Goal: Task Accomplishment & Management: Use online tool/utility

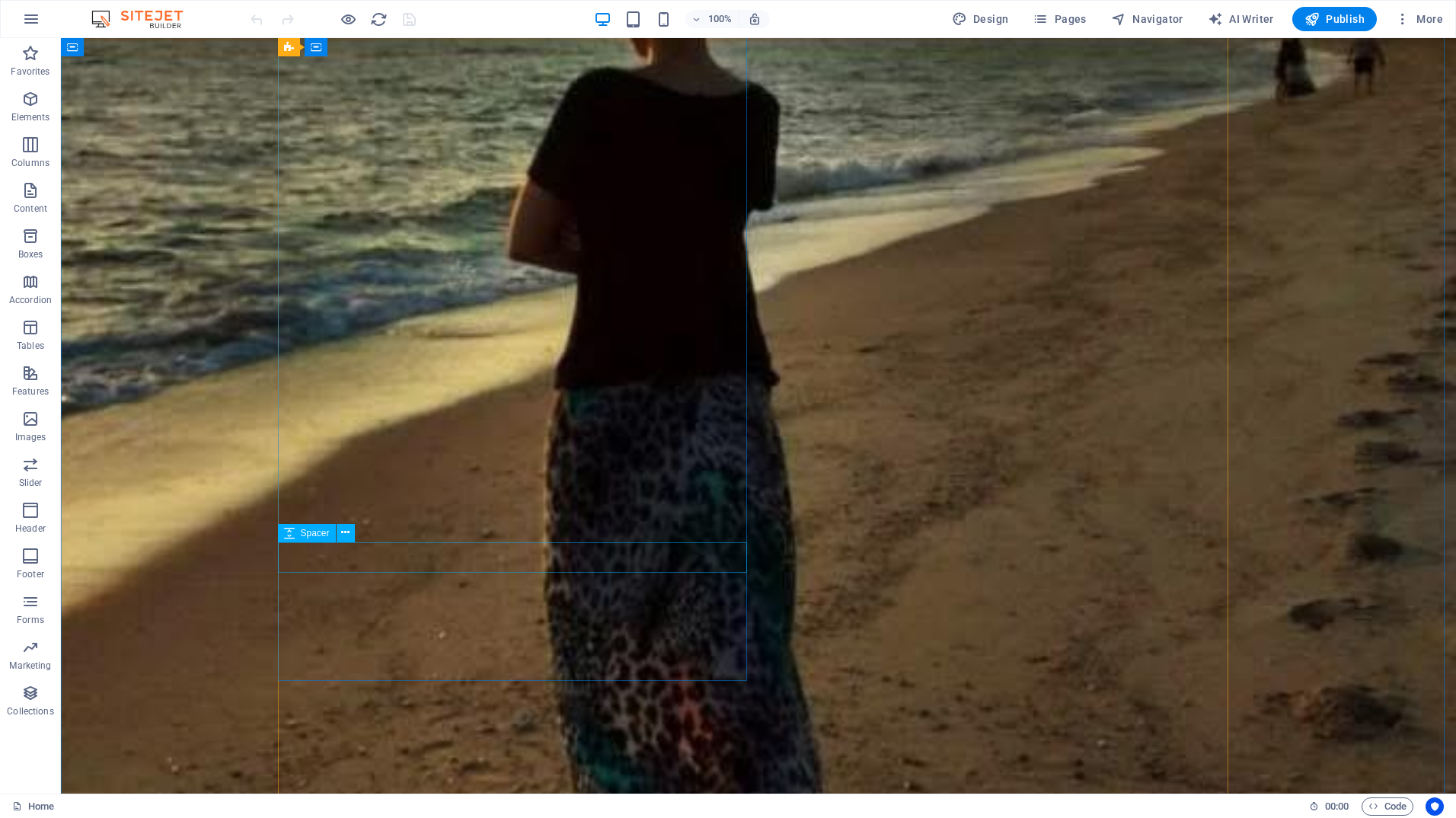
scroll to position [456, 0]
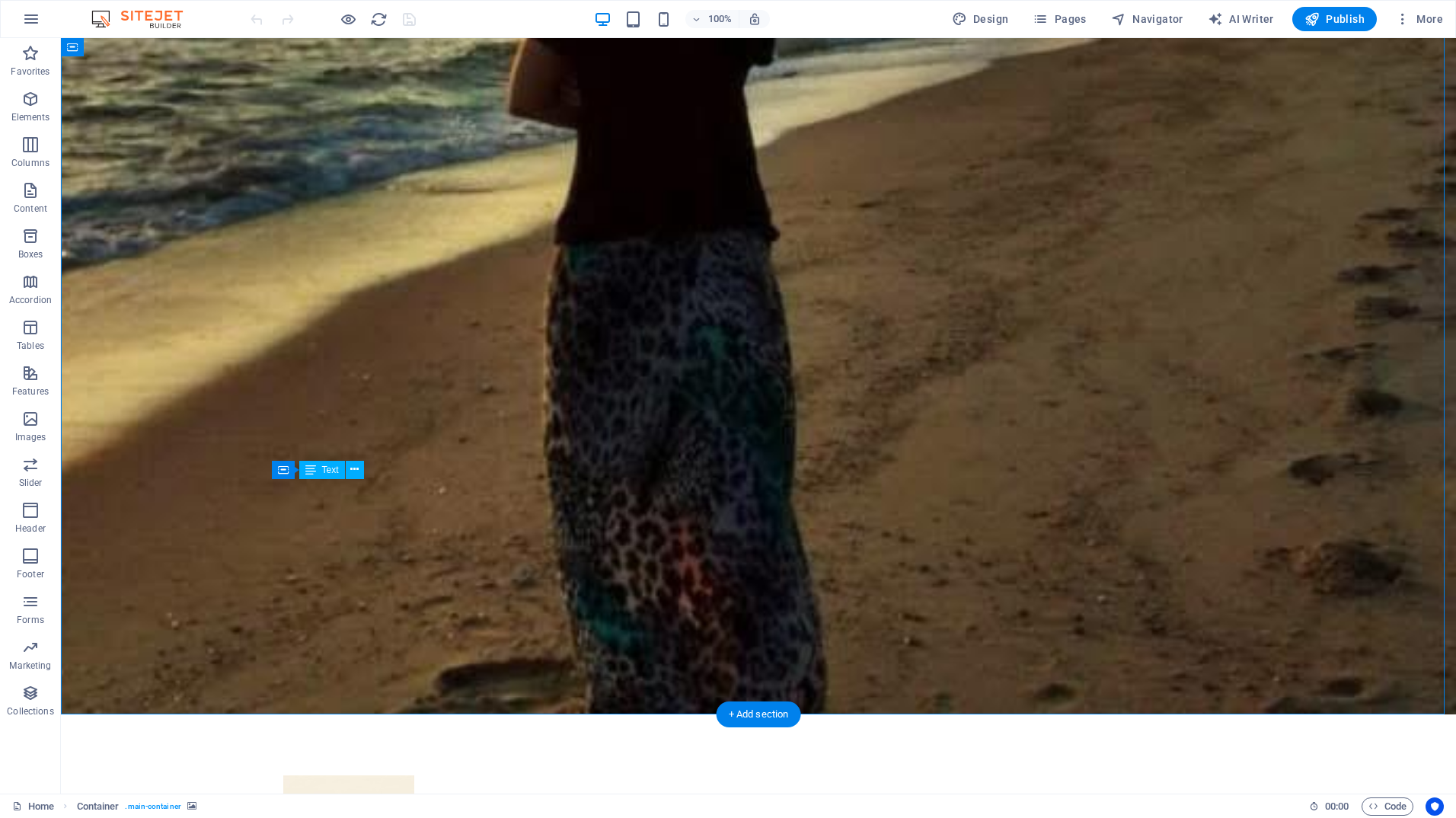
drag, startPoint x: 789, startPoint y: 623, endPoint x: 551, endPoint y: 599, distance: 239.2
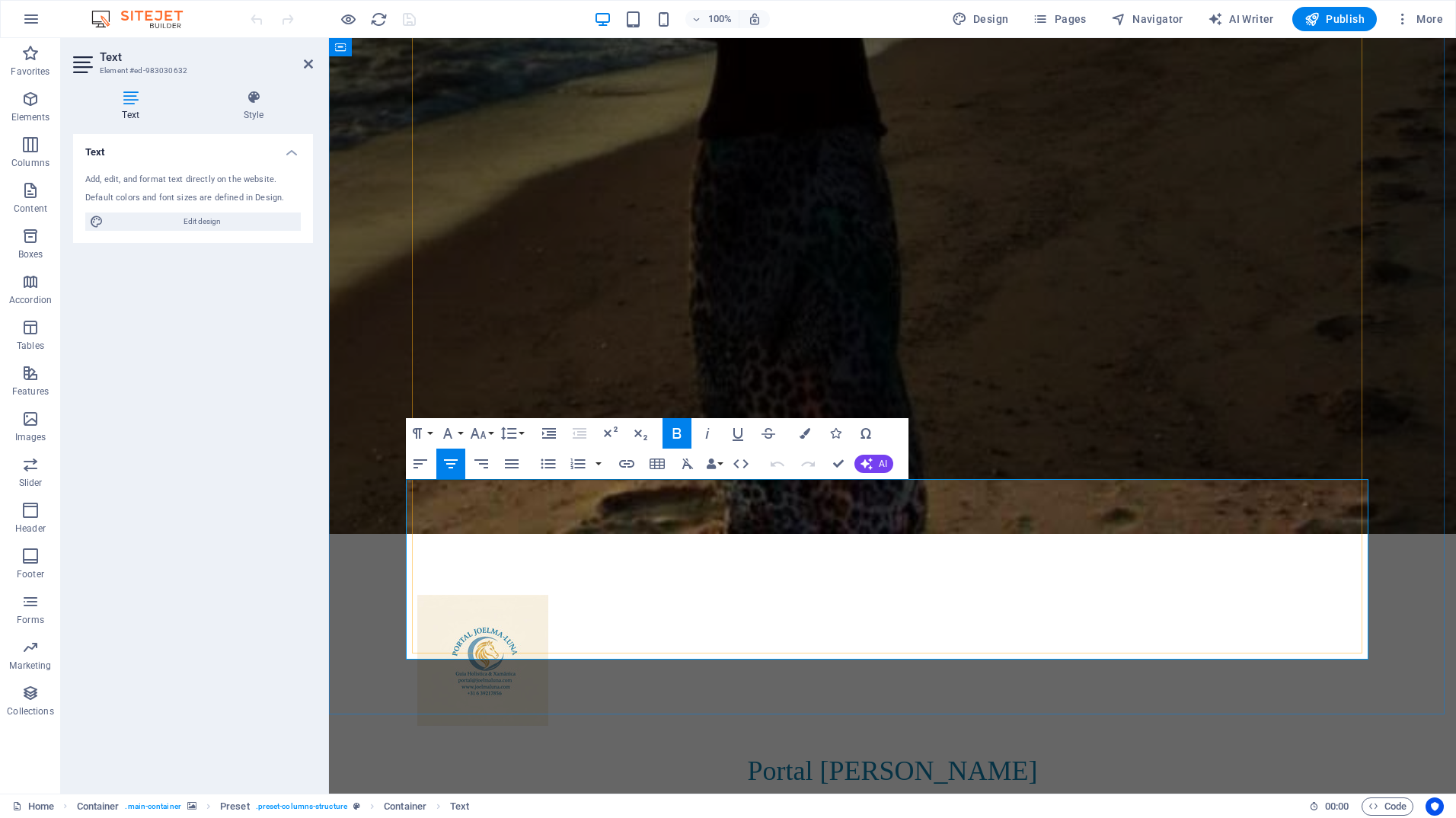
drag, startPoint x: 1045, startPoint y: 630, endPoint x: 613, endPoint y: 493, distance: 453.2
click at [421, 460] on icon "button" at bounding box center [420, 464] width 14 height 9
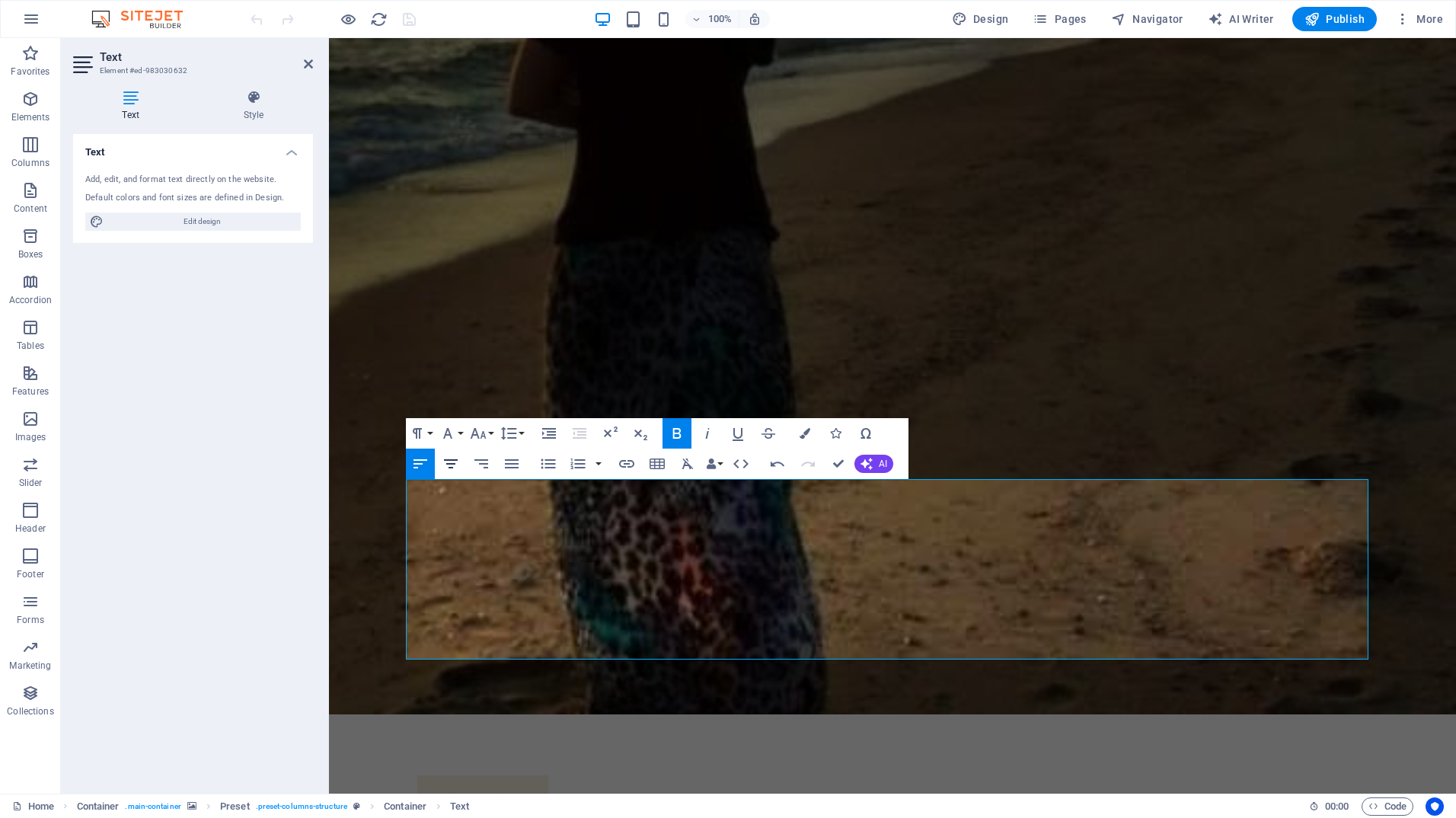
click at [451, 462] on icon "button" at bounding box center [450, 464] width 18 height 18
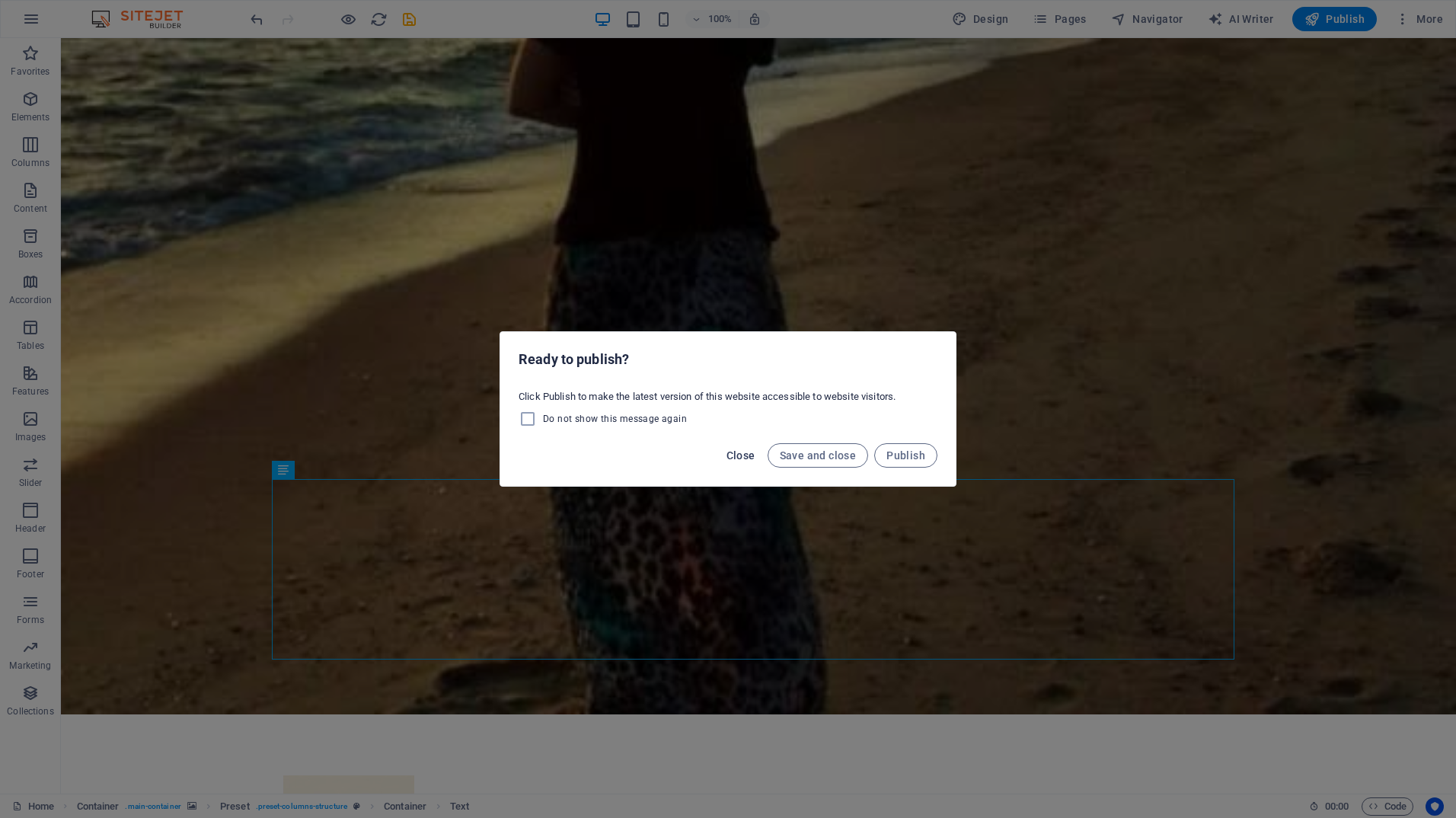
click at [739, 454] on span "Close" at bounding box center [741, 455] width 29 height 12
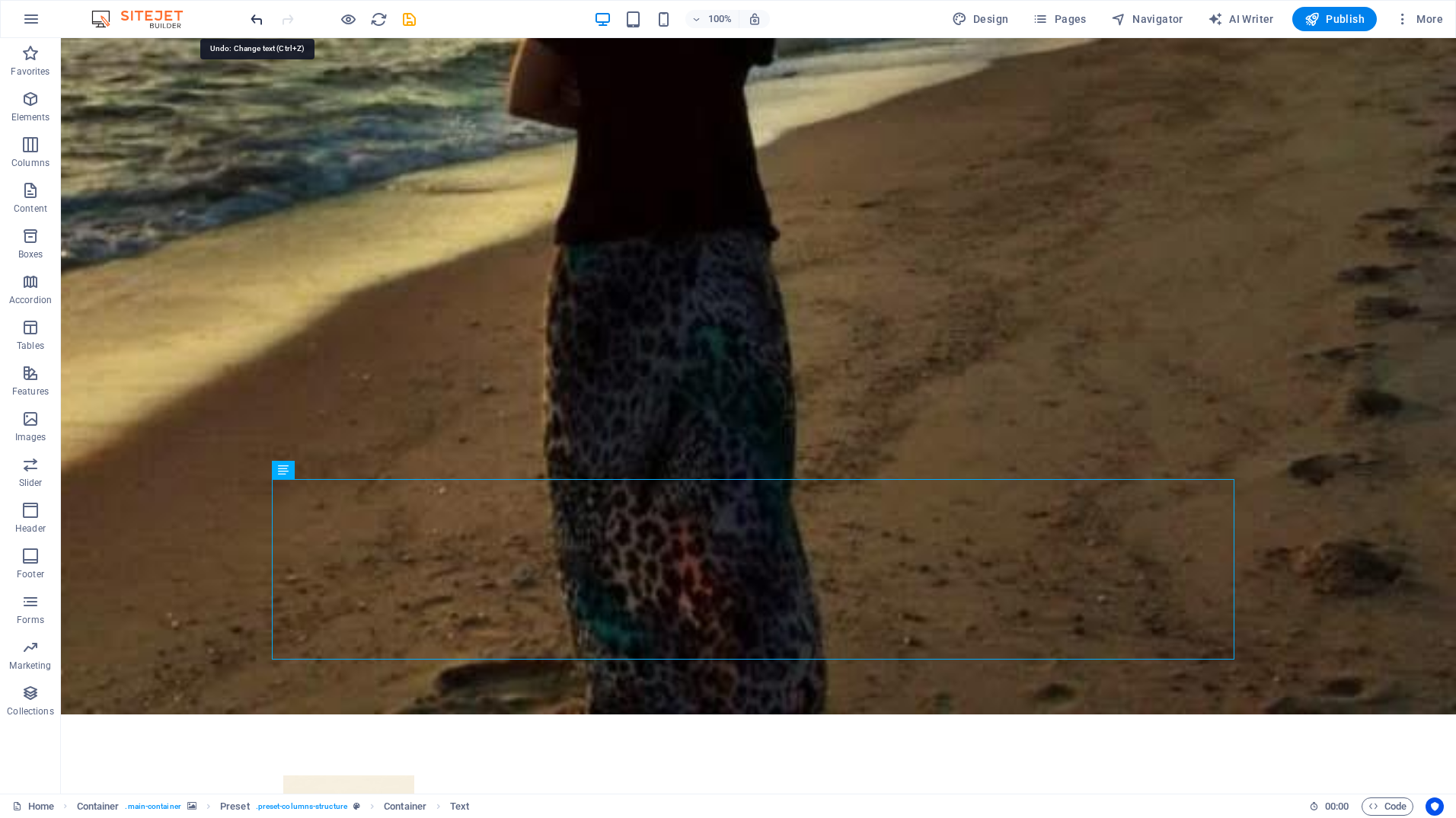
click at [253, 20] on icon "undo" at bounding box center [257, 19] width 18 height 18
drag, startPoint x: 821, startPoint y: 606, endPoint x: 741, endPoint y: 596, distance: 80.6
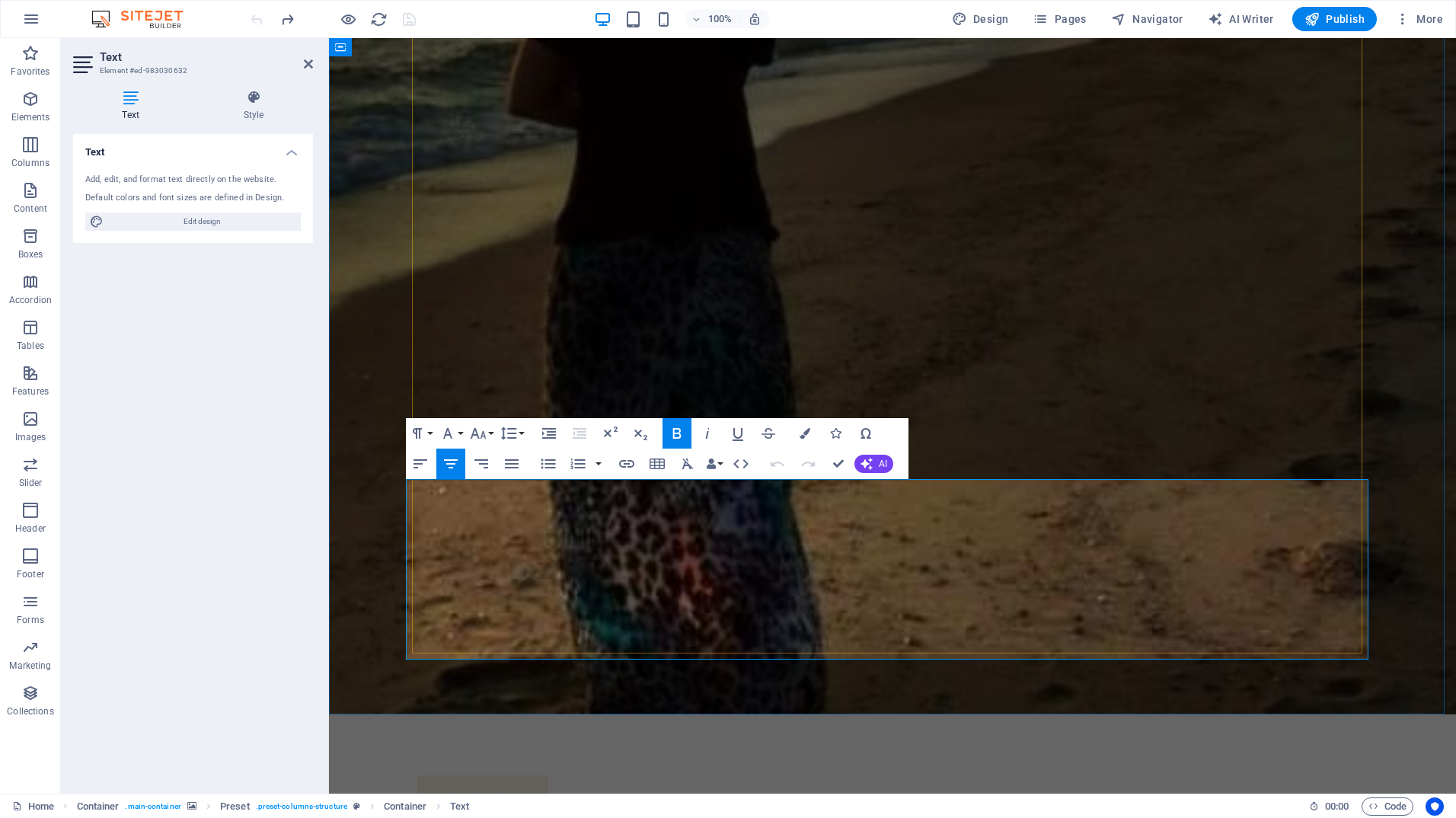
drag, startPoint x: 952, startPoint y: 605, endPoint x: 807, endPoint y: 576, distance: 147.9
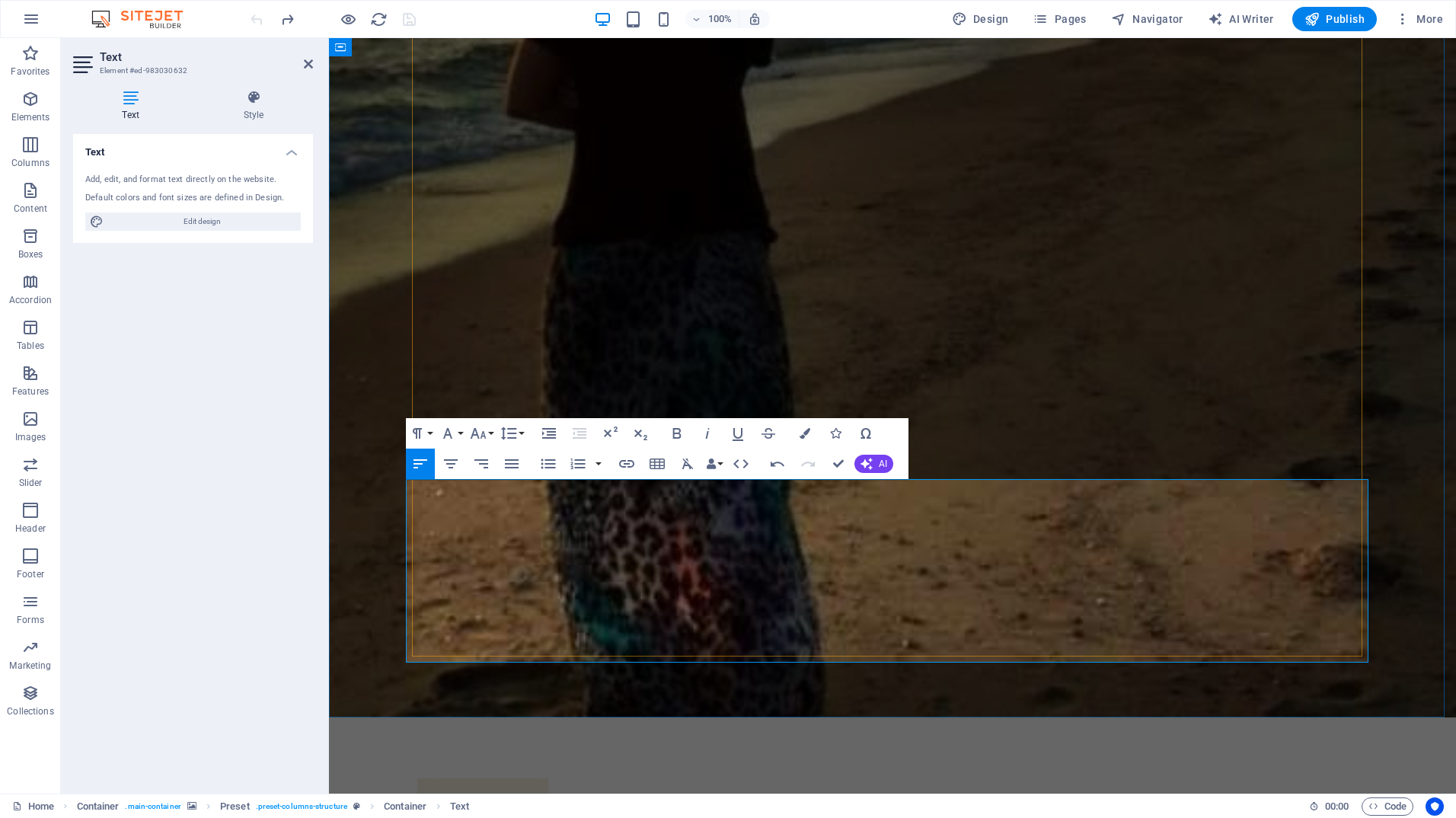
scroll to position [429, 0]
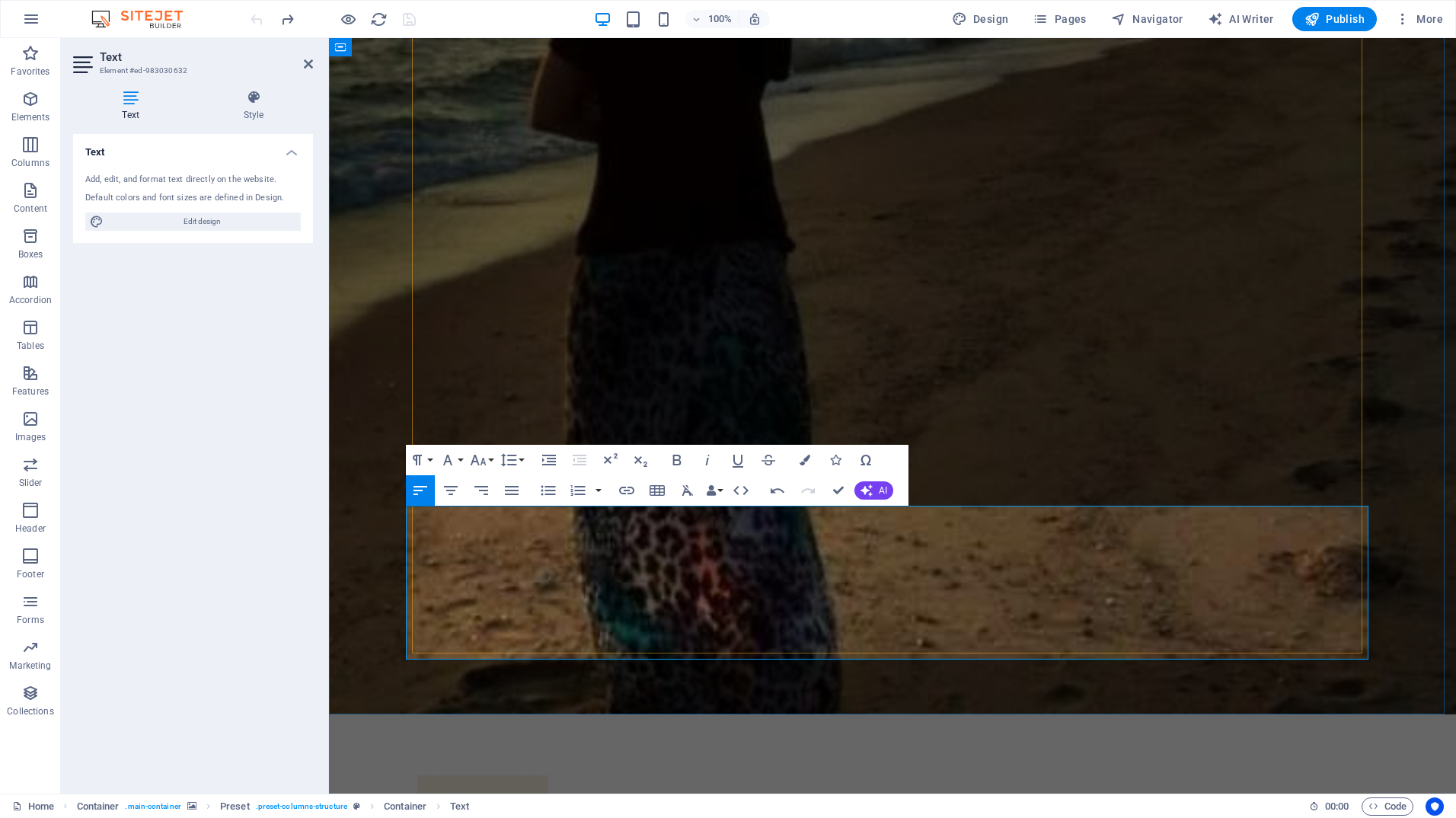
drag, startPoint x: 926, startPoint y: 573, endPoint x: 603, endPoint y: 523, distance: 326.8
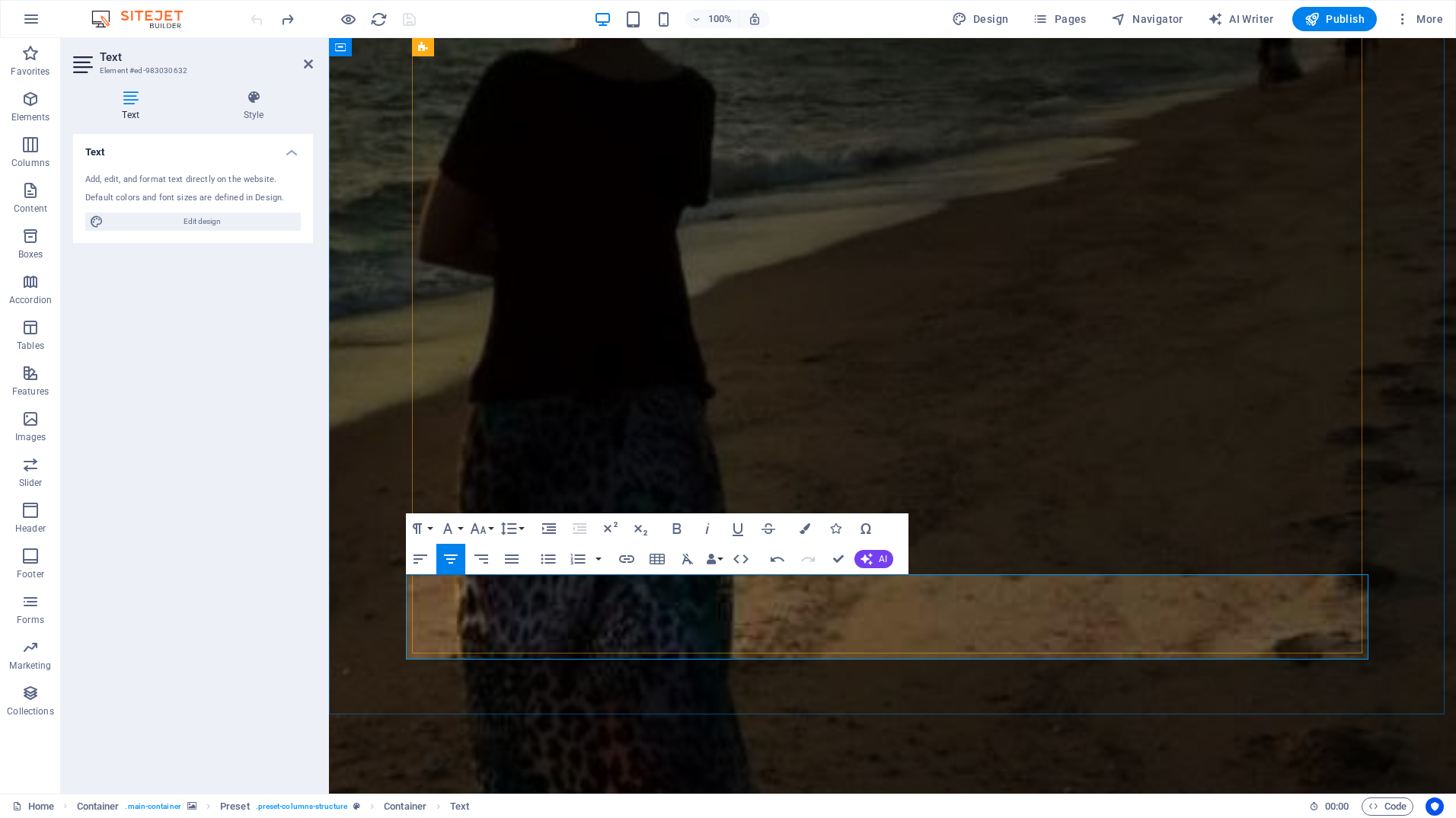
scroll to position [456, 0]
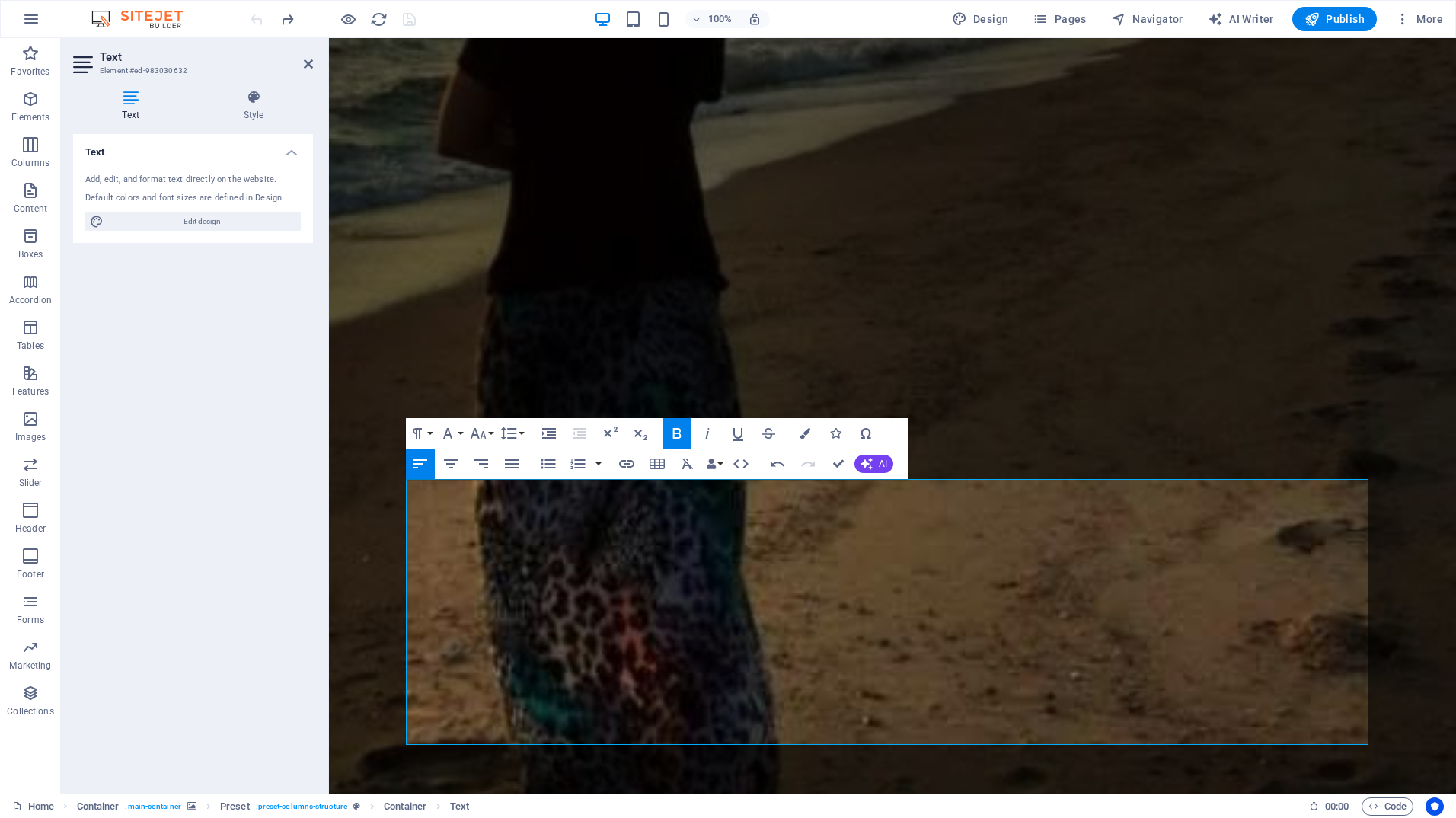
drag, startPoint x: 807, startPoint y: 675, endPoint x: 383, endPoint y: 478, distance: 467.5
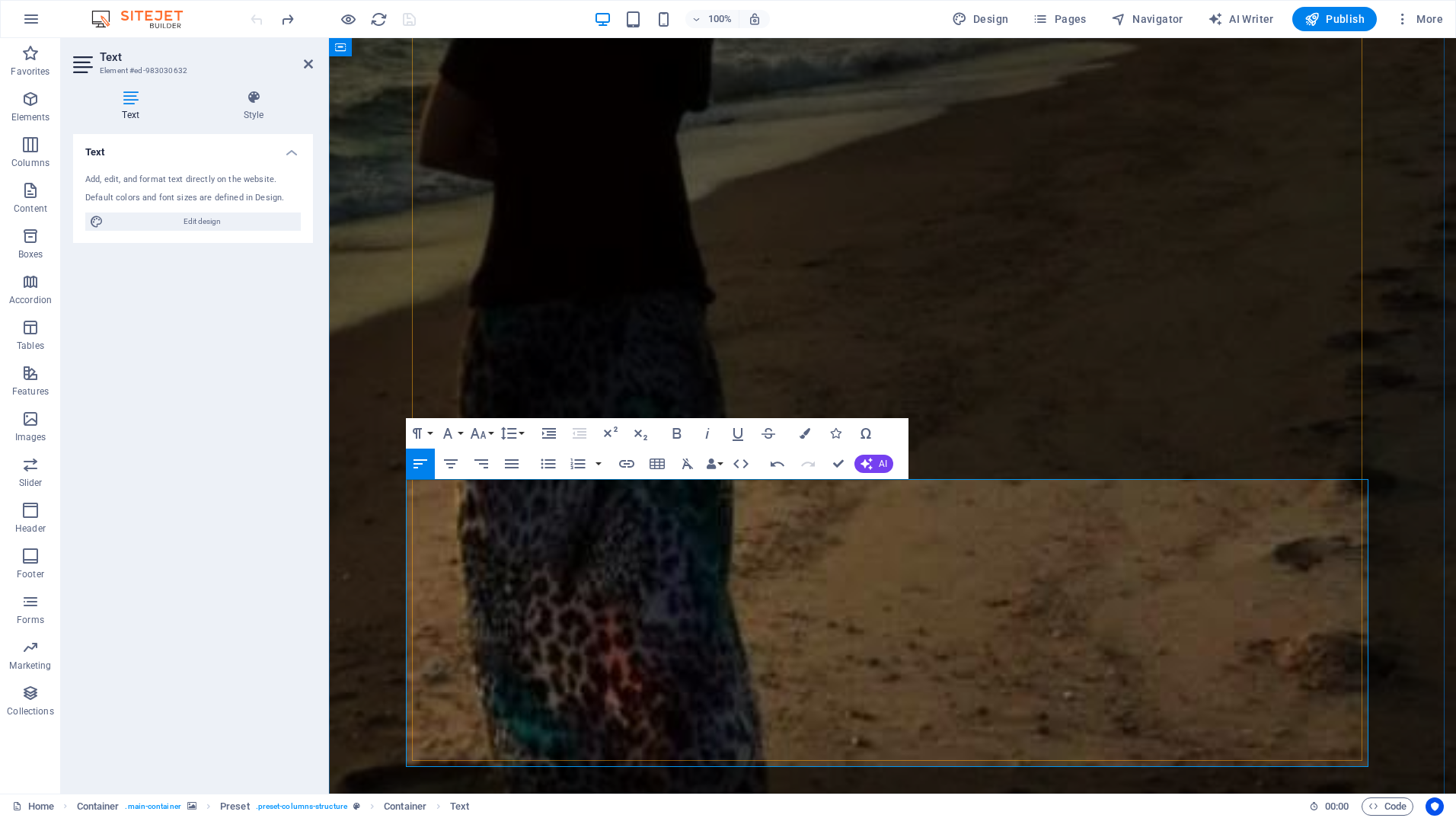
drag, startPoint x: 667, startPoint y: 681, endPoint x: 450, endPoint y: 648, distance: 219.5
drag, startPoint x: 906, startPoint y: 704, endPoint x: 377, endPoint y: 483, distance: 573.3
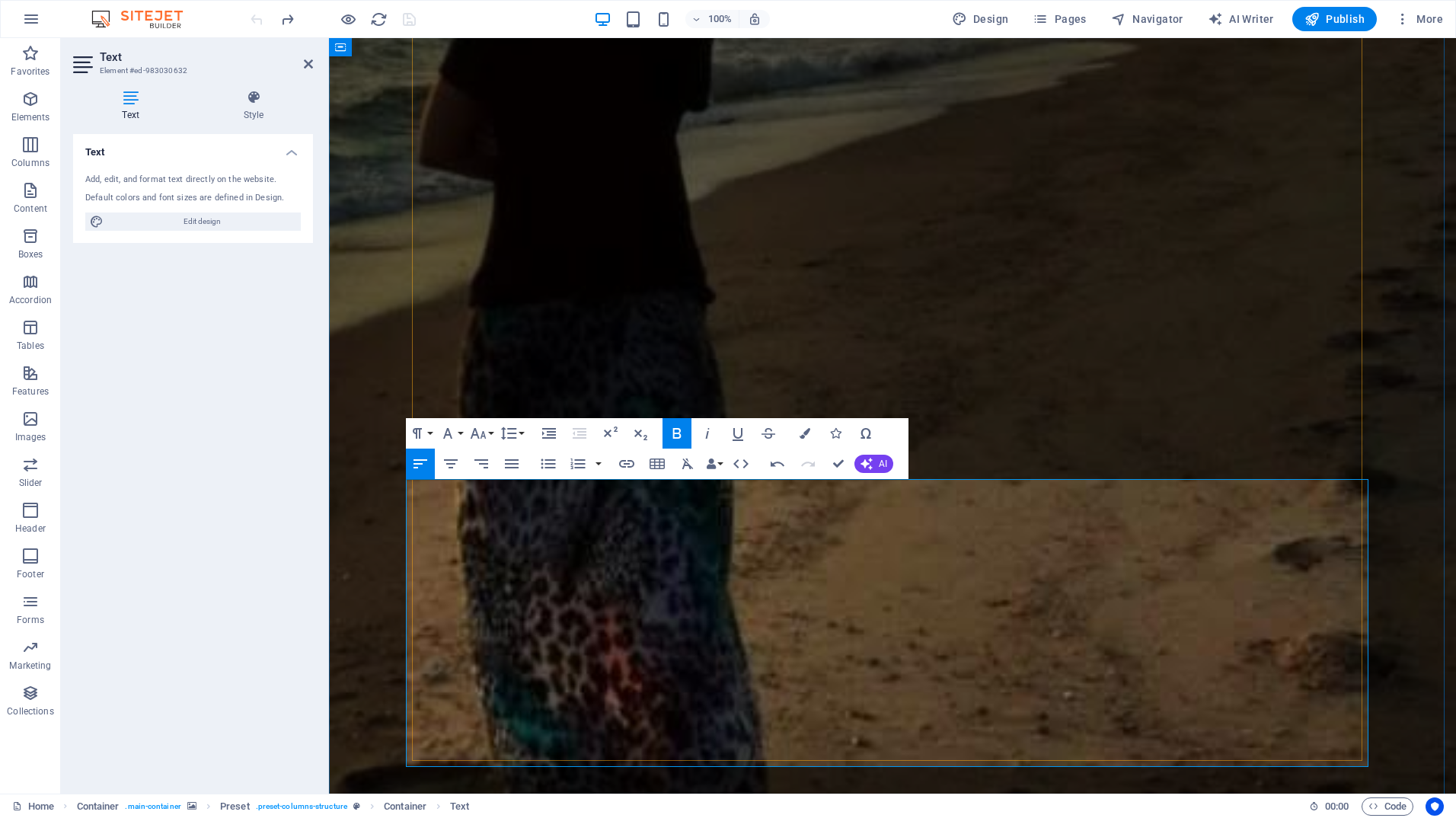
drag, startPoint x: 536, startPoint y: 696, endPoint x: 399, endPoint y: 509, distance: 231.8
click at [447, 431] on icon "button" at bounding box center [447, 433] width 9 height 10
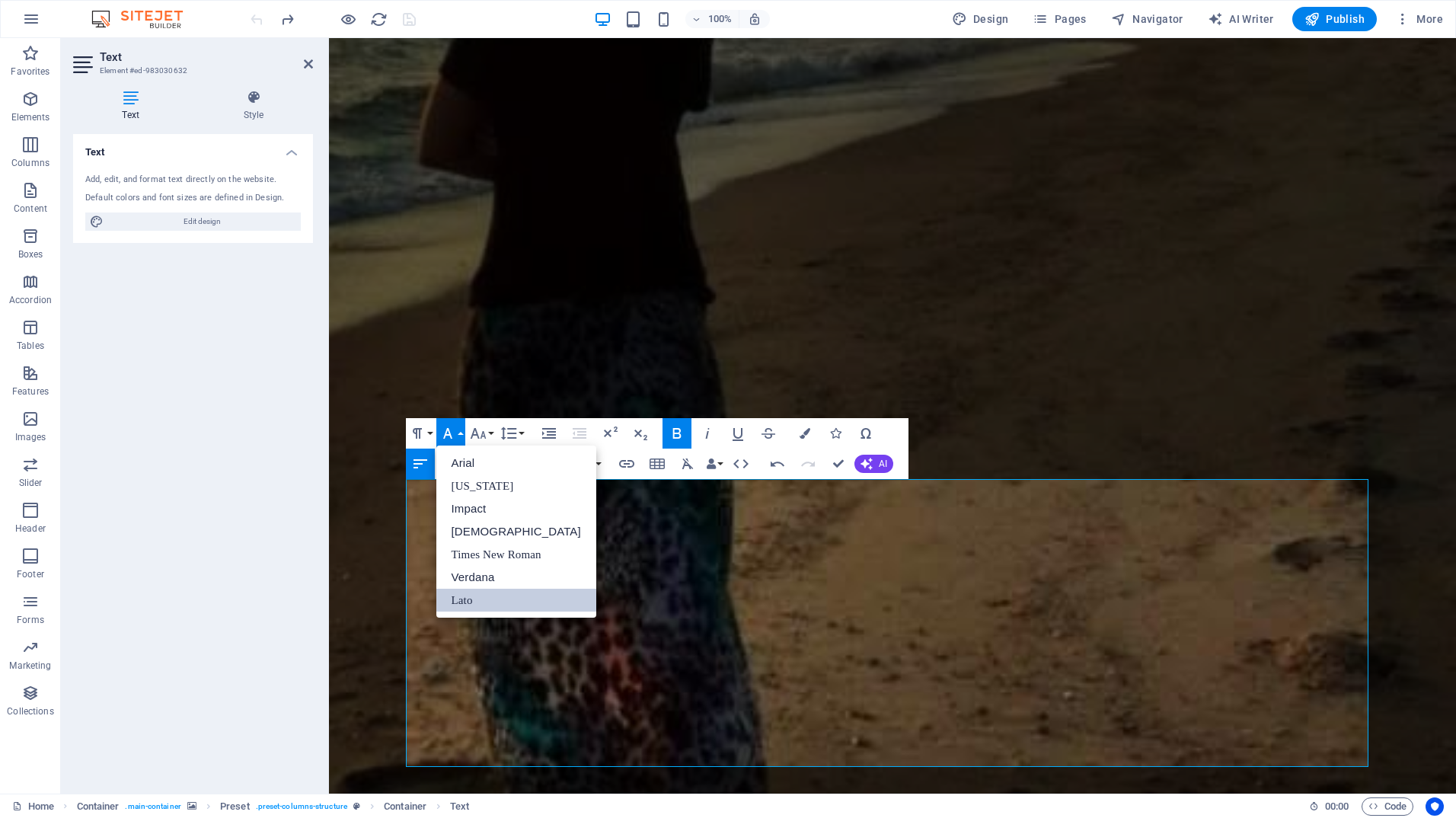
scroll to position [0, 0]
click at [481, 556] on link "Times New Roman" at bounding box center [515, 554] width 160 height 23
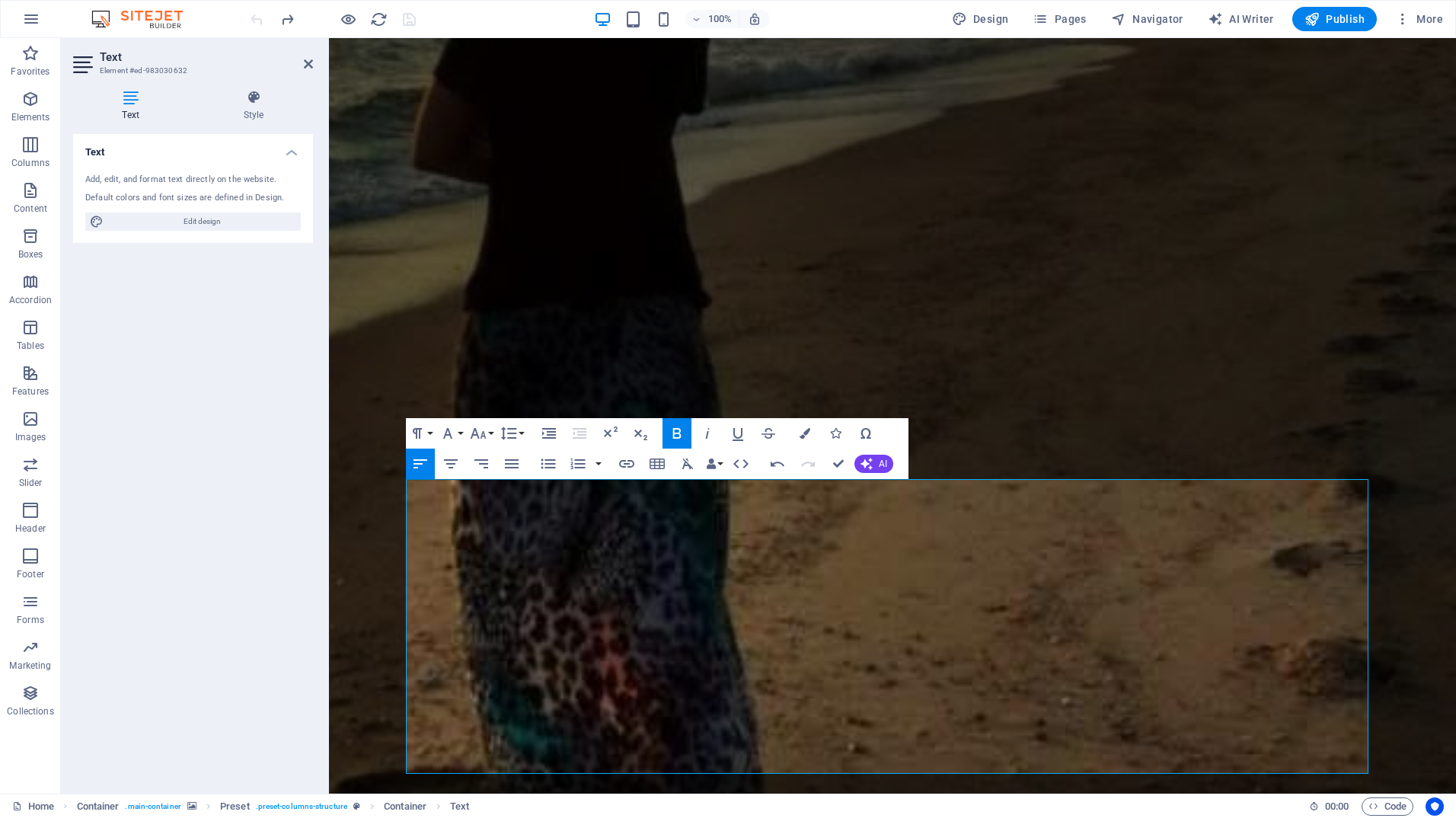
drag, startPoint x: 540, startPoint y: 492, endPoint x: 399, endPoint y: 481, distance: 141.4
click at [446, 435] on icon "button" at bounding box center [447, 433] width 9 height 10
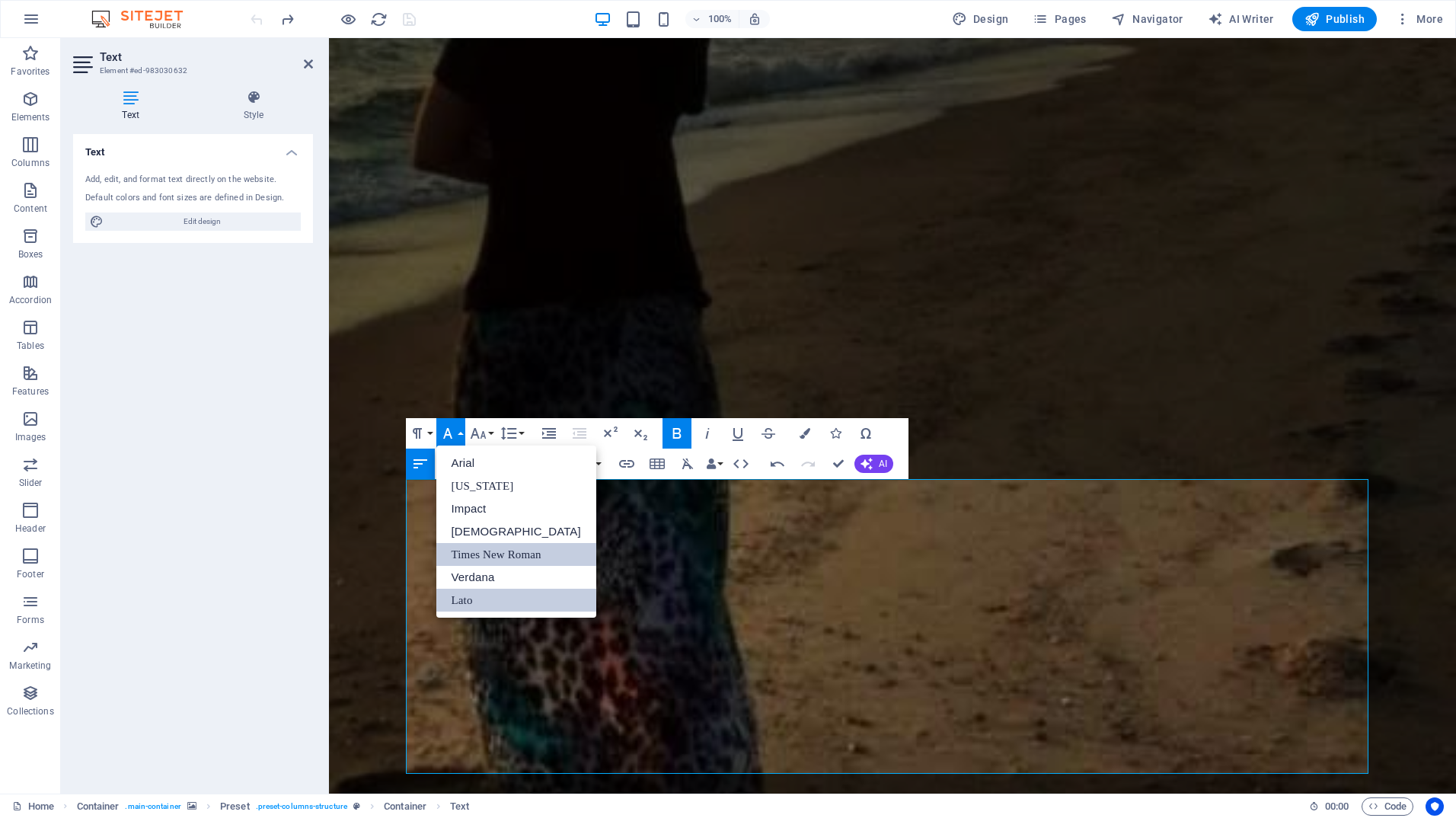
click at [477, 552] on link "Times New Roman" at bounding box center [515, 554] width 160 height 23
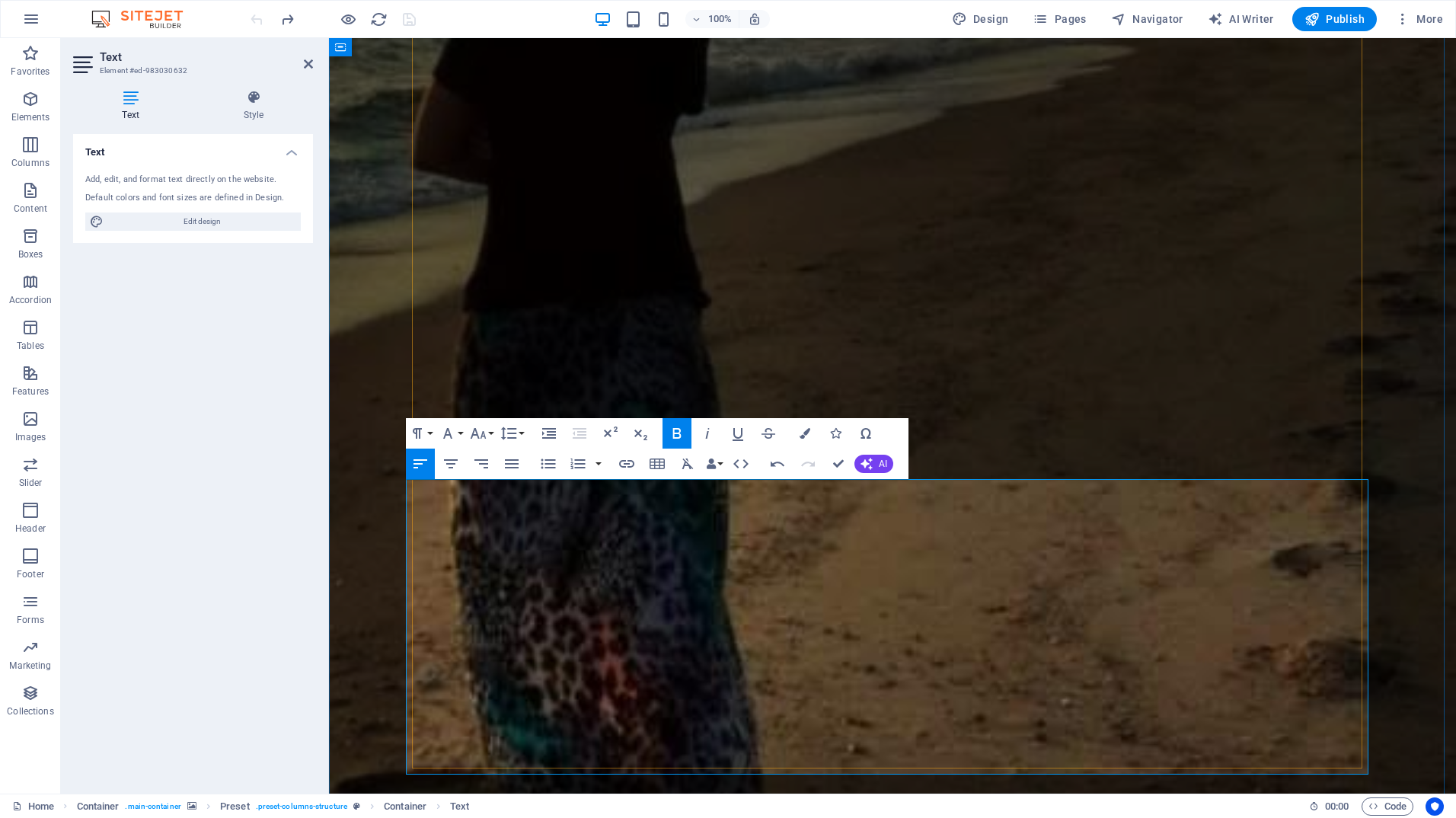
drag, startPoint x: 556, startPoint y: 699, endPoint x: 405, endPoint y: 488, distance: 259.5
click at [680, 427] on icon "button" at bounding box center [676, 433] width 18 height 18
click at [678, 427] on icon "button" at bounding box center [676, 433] width 18 height 18
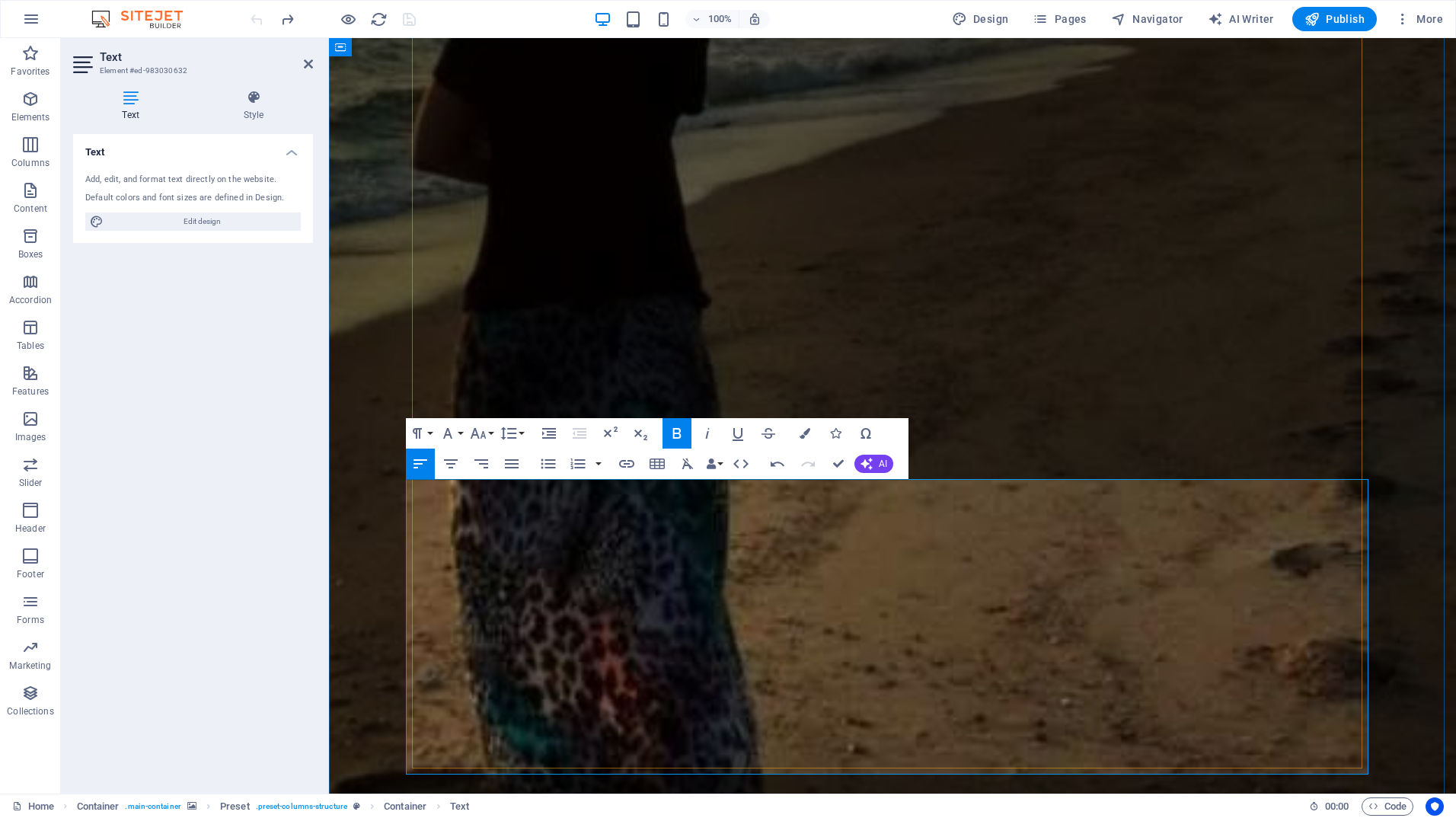
drag, startPoint x: 560, startPoint y: 689, endPoint x: 407, endPoint y: 521, distance: 227.2
click at [801, 432] on icon "button" at bounding box center [805, 433] width 10 height 10
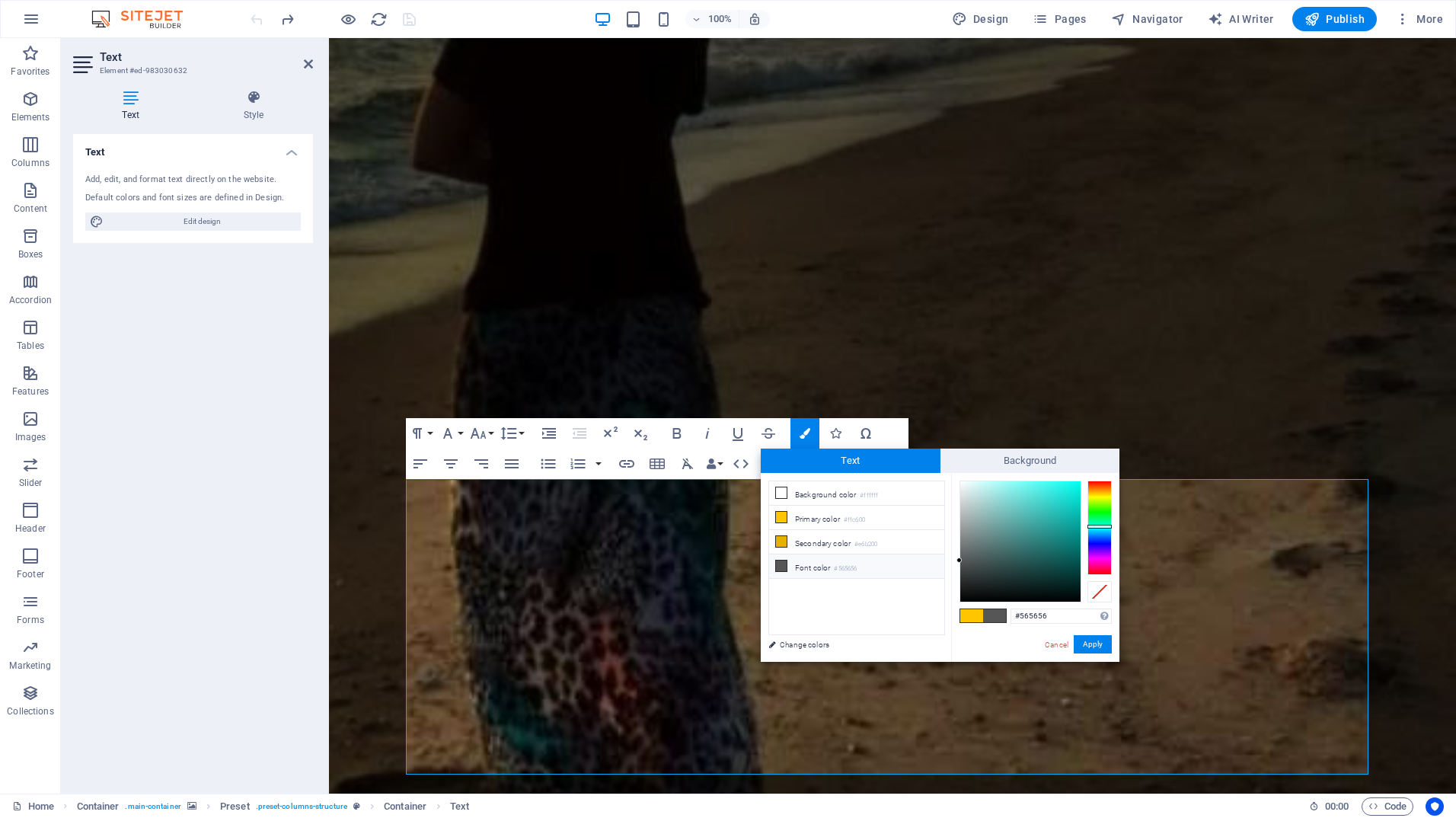
click at [1098, 526] on div at bounding box center [1099, 528] width 25 height 95
click at [1102, 530] on div at bounding box center [1099, 528] width 25 height 95
click at [1067, 492] on div at bounding box center [1020, 541] width 120 height 120
click at [1085, 645] on button "Apply" at bounding box center [1092, 644] width 38 height 18
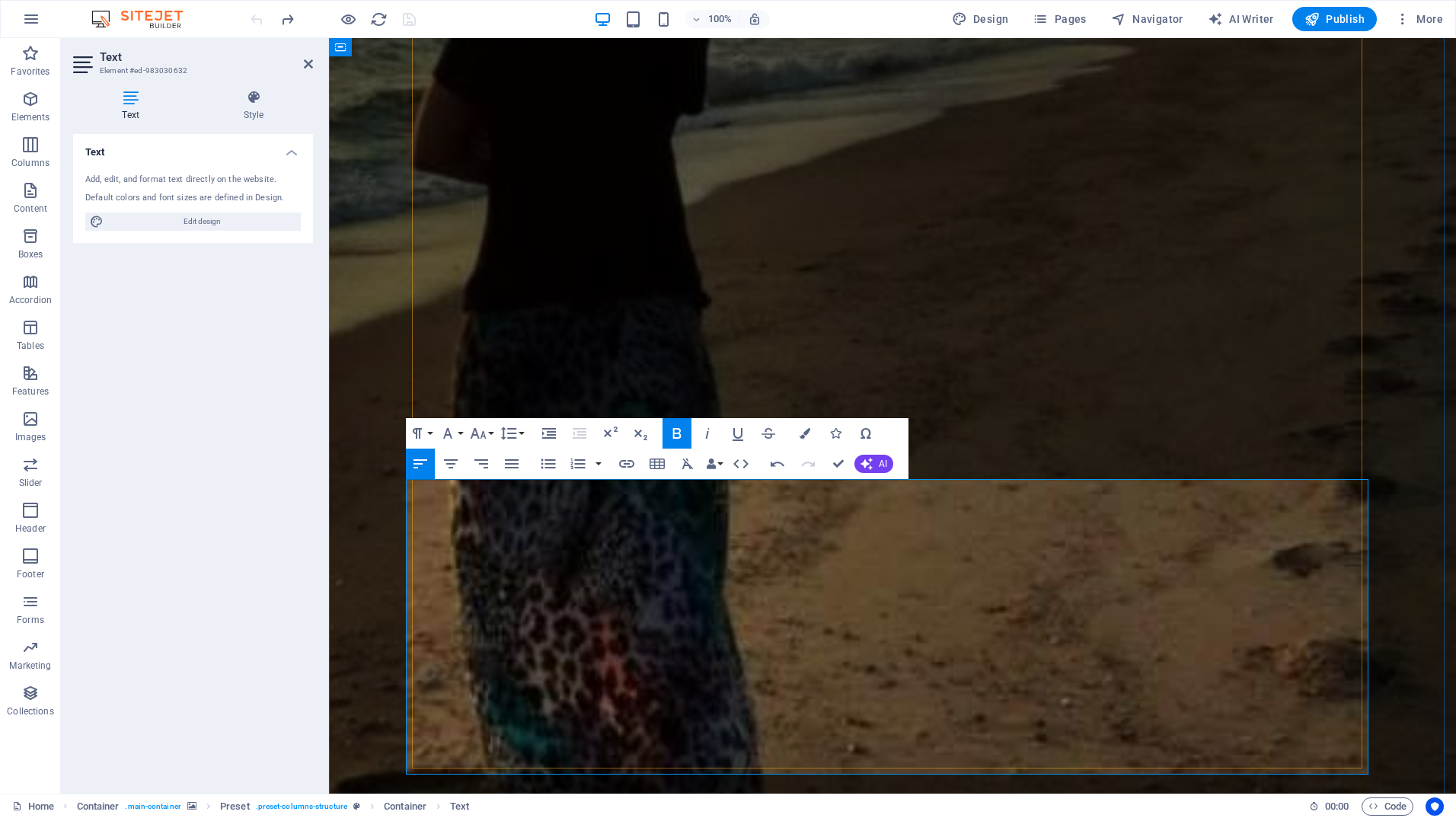
drag, startPoint x: 657, startPoint y: 518, endPoint x: 773, endPoint y: 521, distance: 116.0
click at [801, 432] on icon "button" at bounding box center [805, 433] width 10 height 10
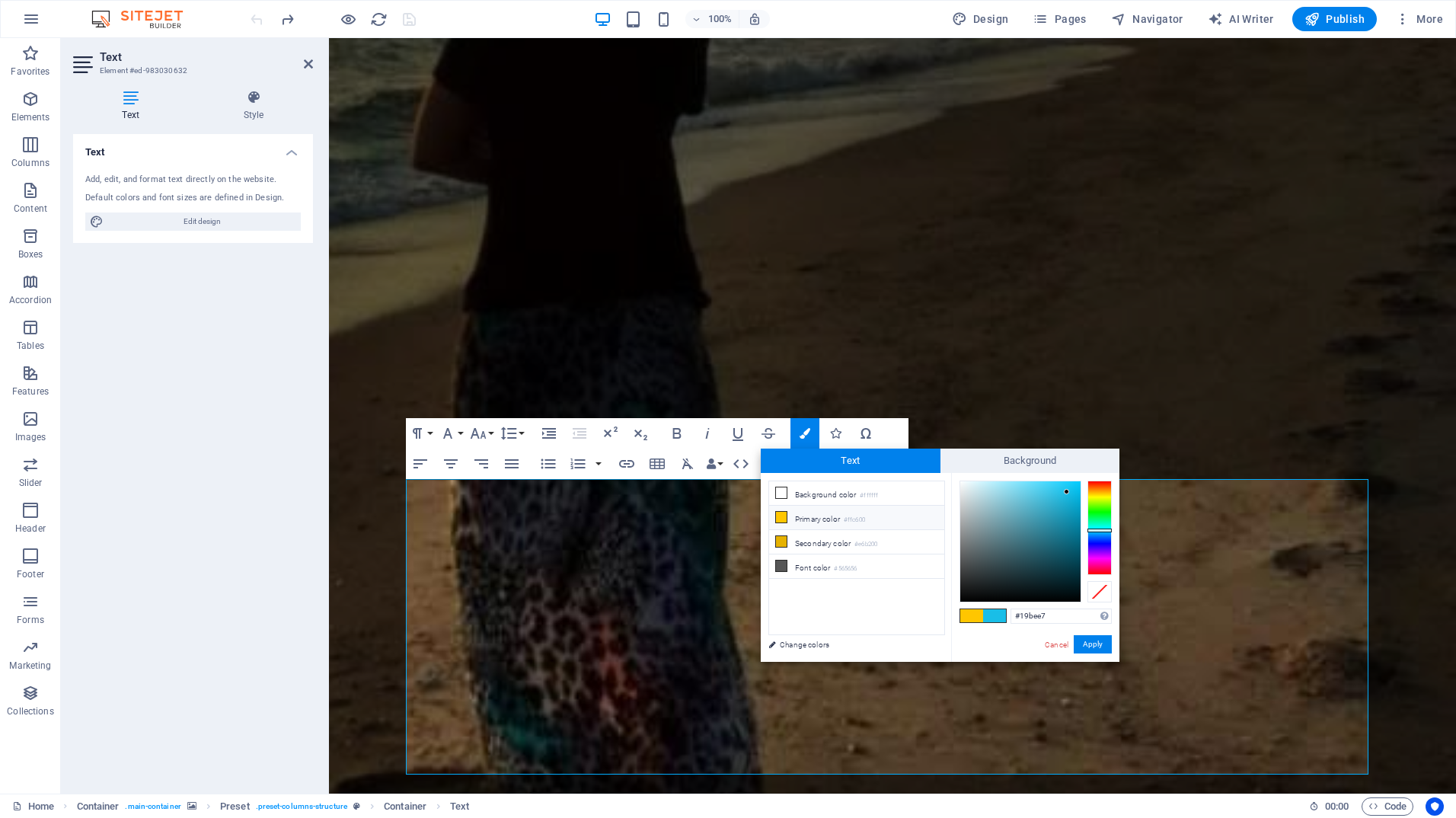
click at [778, 518] on icon at bounding box center [781, 517] width 10 height 10
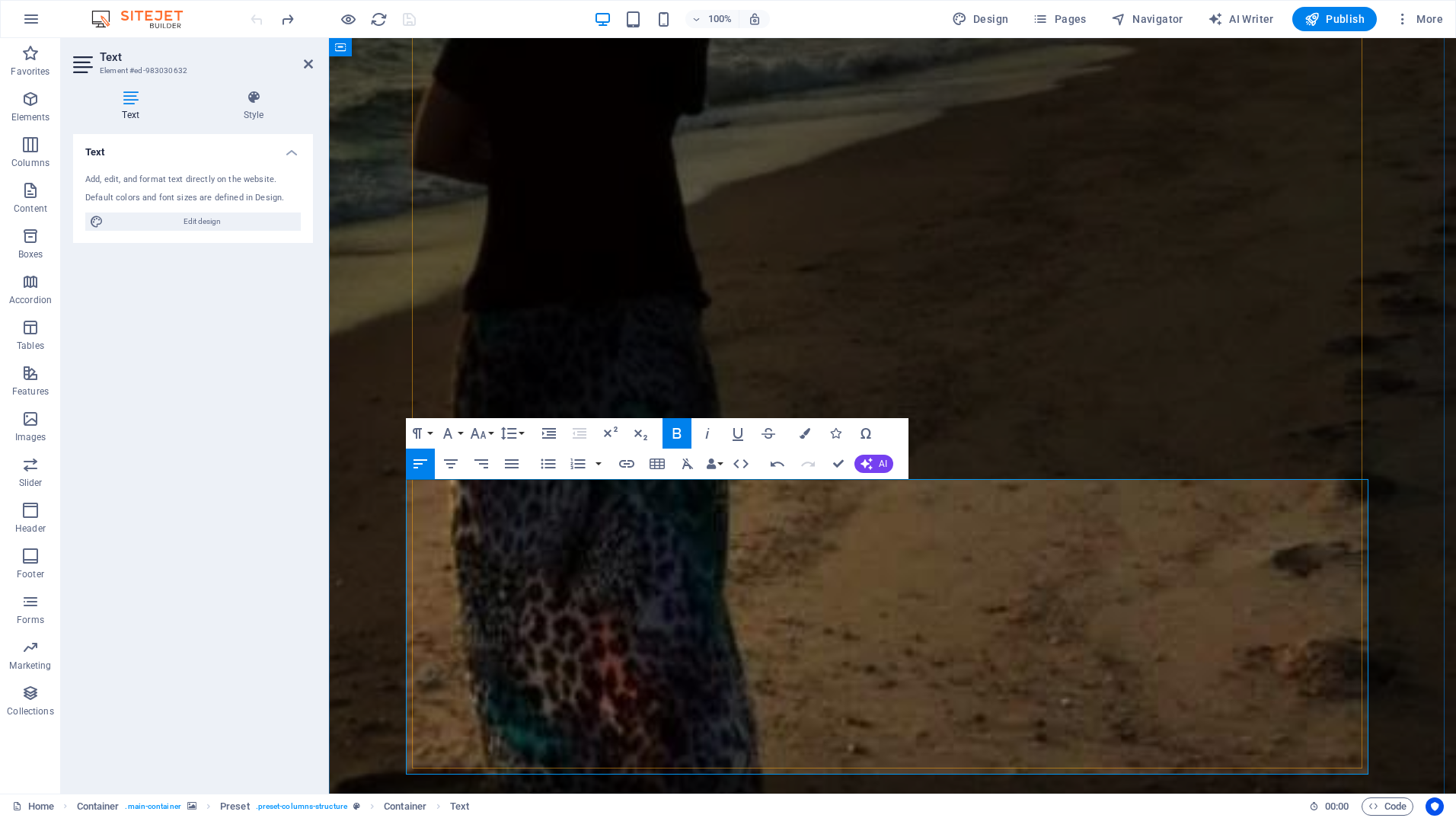
drag, startPoint x: 657, startPoint y: 514, endPoint x: 771, endPoint y: 518, distance: 114.1
click at [806, 432] on icon "button" at bounding box center [805, 433] width 10 height 10
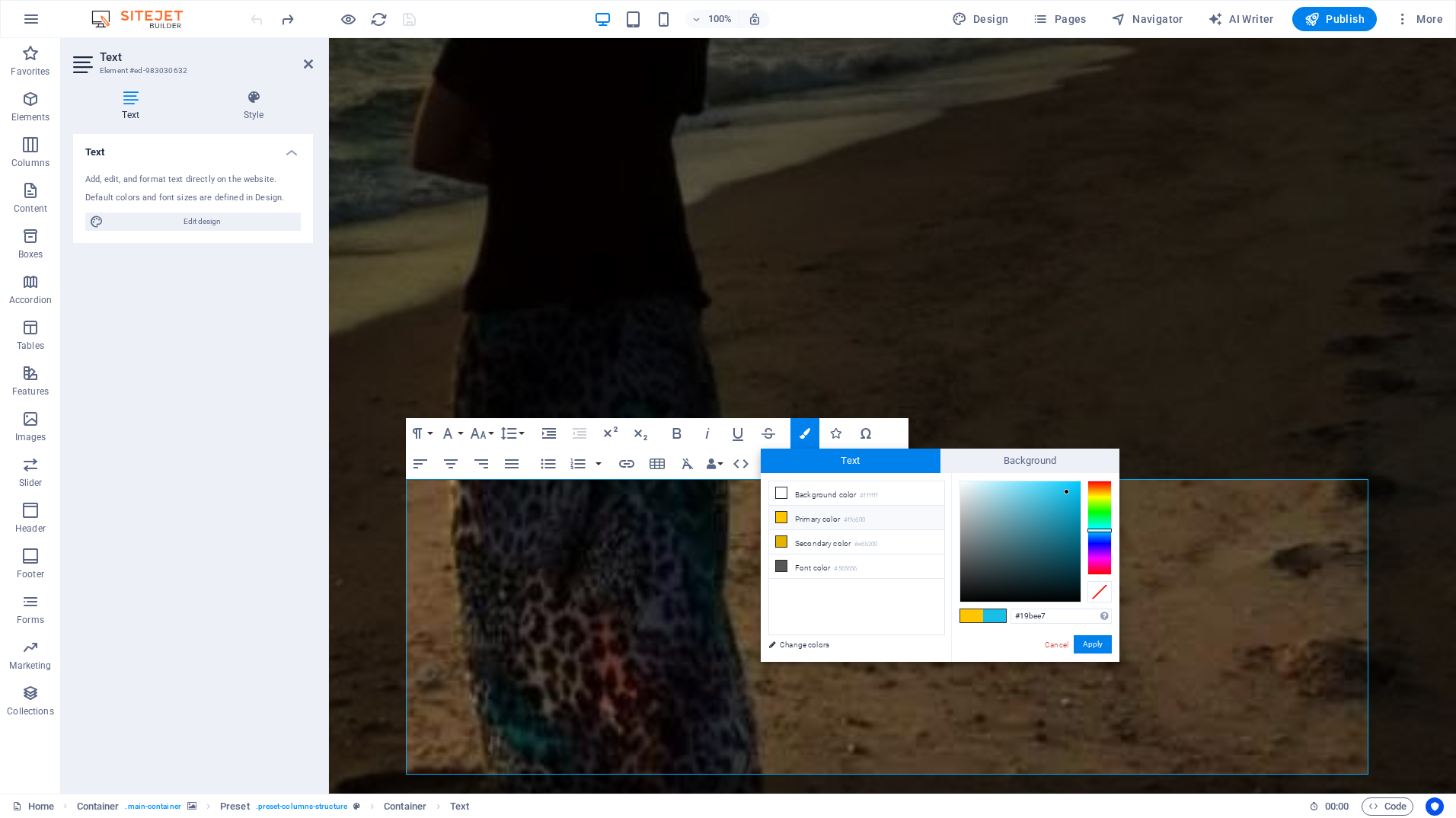
click at [778, 514] on icon at bounding box center [781, 517] width 10 height 10
type input "#ffc600"
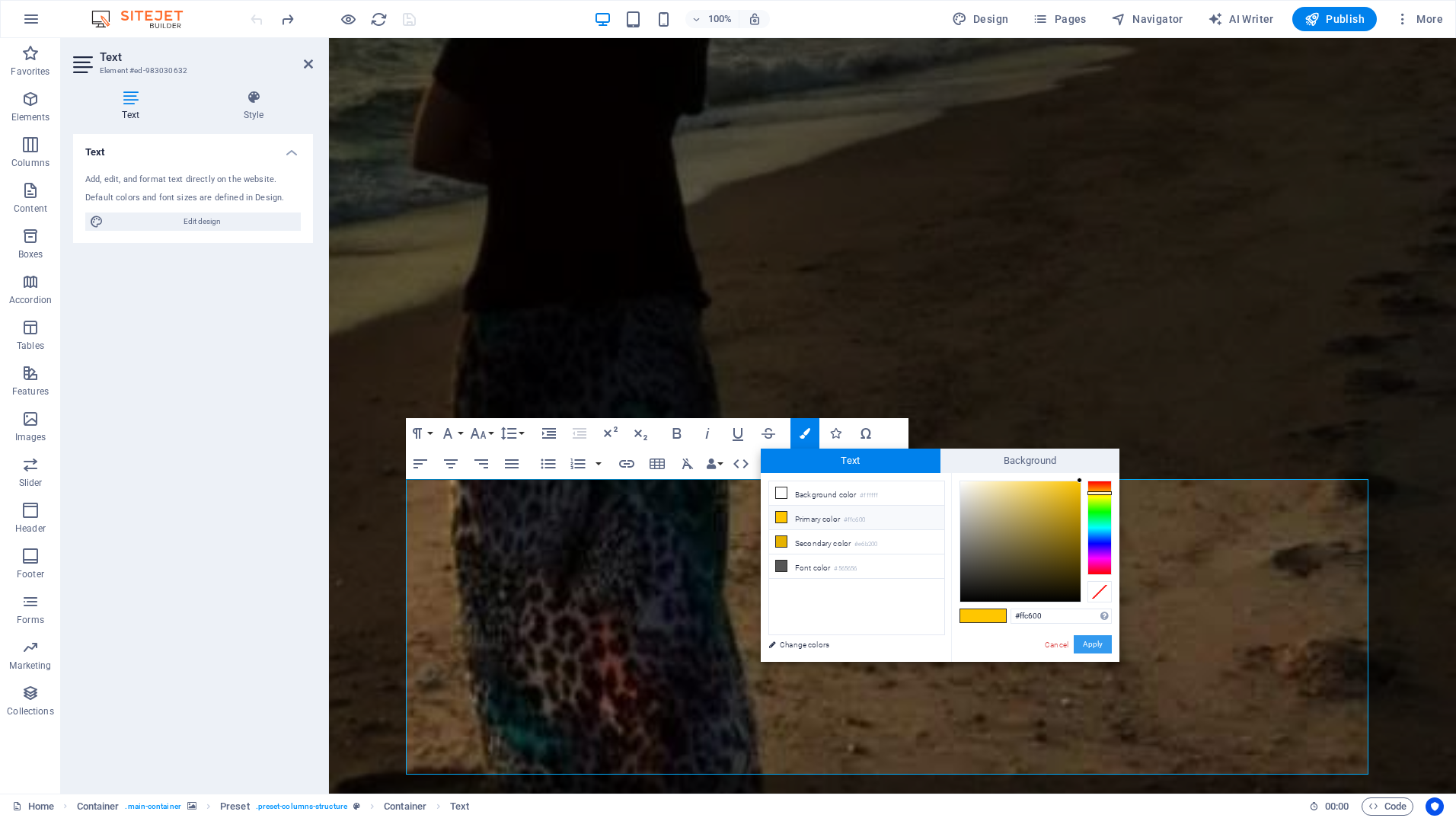
click at [1103, 640] on button "Apply" at bounding box center [1092, 644] width 38 height 18
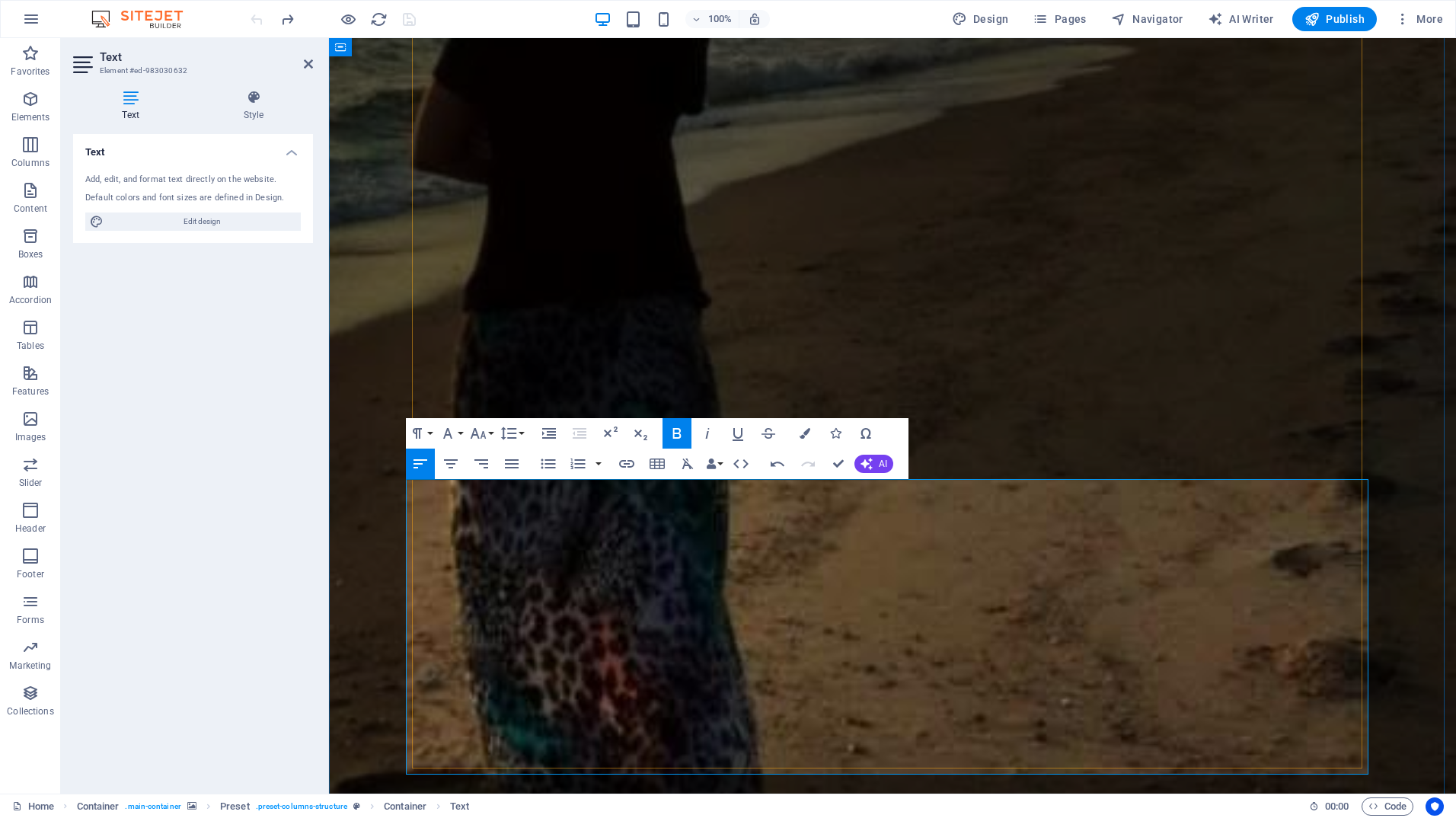
drag, startPoint x: 643, startPoint y: 701, endPoint x: 396, endPoint y: 502, distance: 317.2
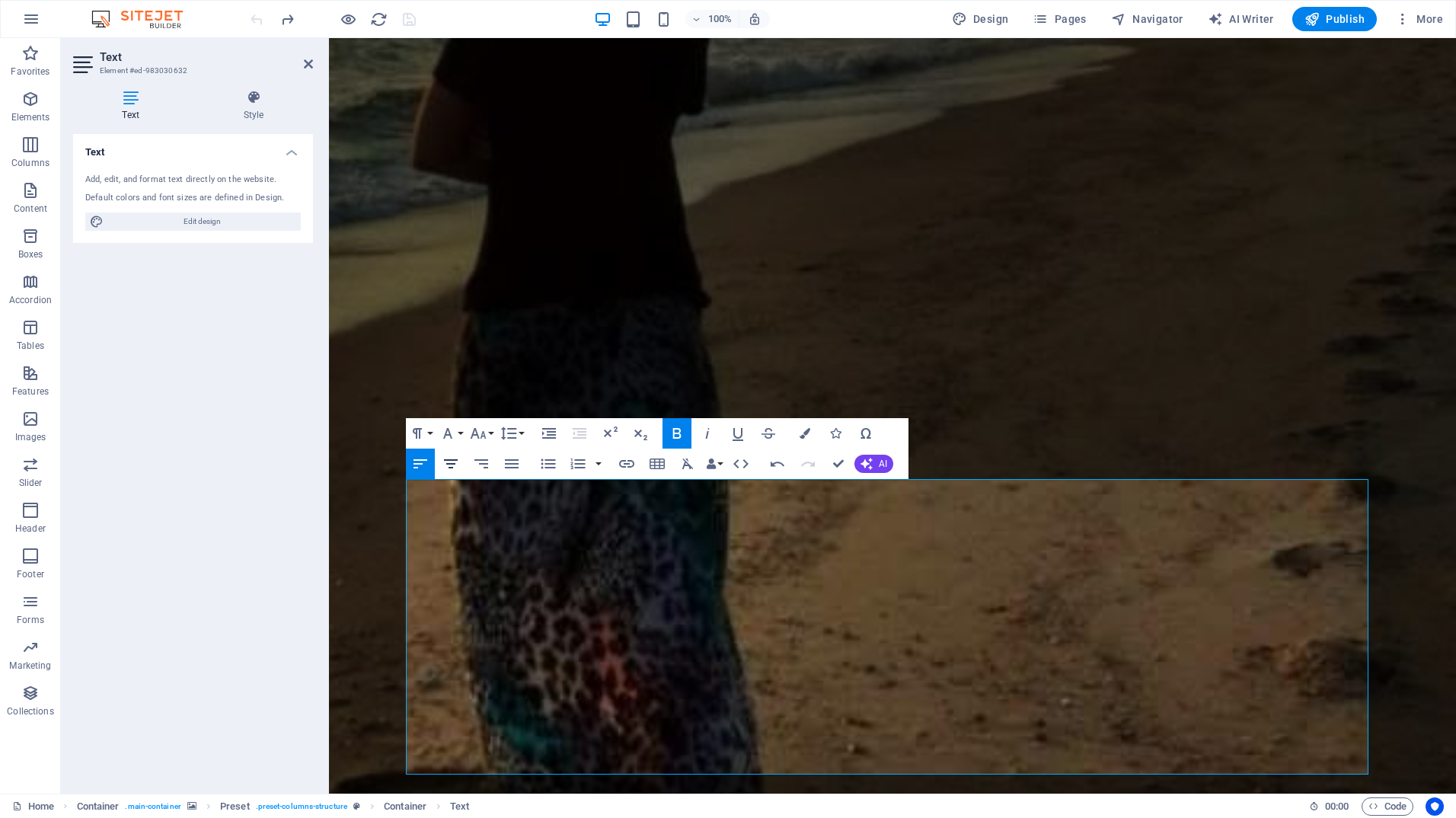
click at [453, 465] on icon "button" at bounding box center [450, 464] width 18 height 18
click at [483, 460] on icon "button" at bounding box center [481, 464] width 14 height 9
click at [457, 467] on icon "button" at bounding box center [450, 464] width 18 height 18
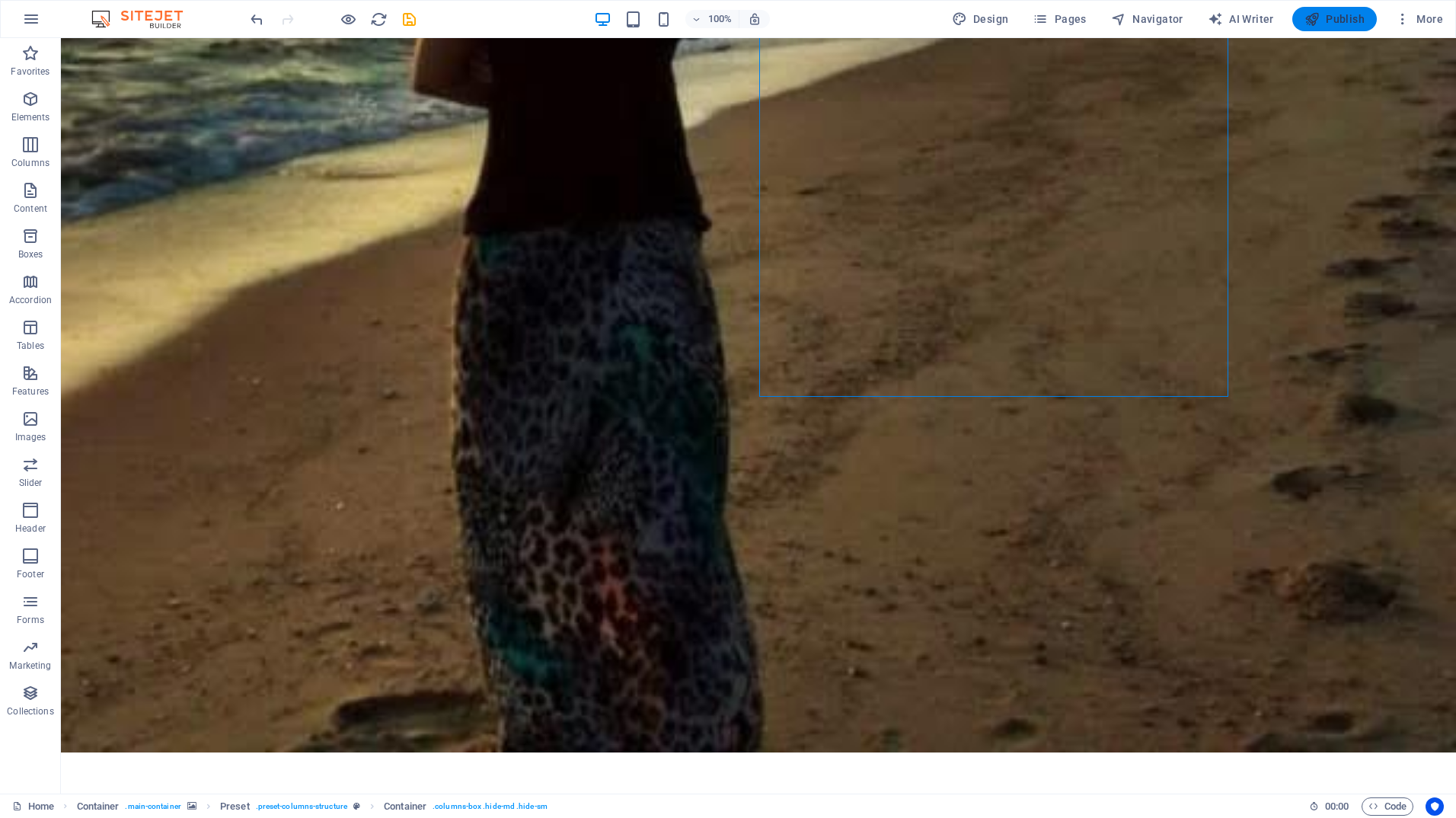
click at [1340, 19] on span "Publish" at bounding box center [1334, 19] width 60 height 15
